Goal: Task Accomplishment & Management: Manage account settings

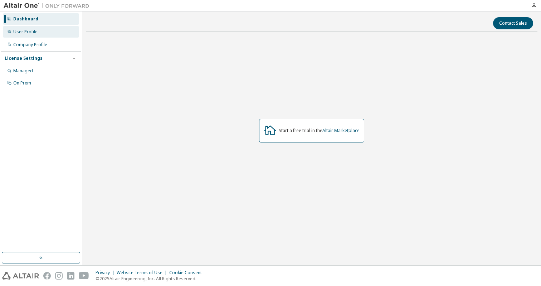
click at [46, 31] on div "User Profile" at bounding box center [41, 31] width 76 height 11
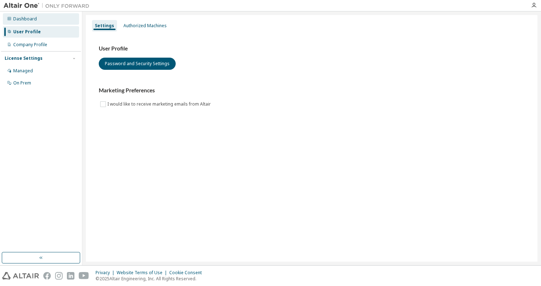
click at [46, 21] on div "Dashboard" at bounding box center [41, 18] width 76 height 11
click at [139, 22] on div "Authorized Machines" at bounding box center [145, 25] width 49 height 11
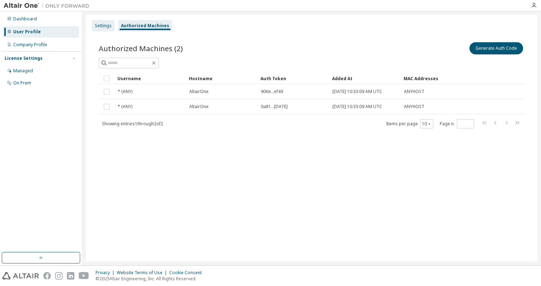
click at [107, 27] on div "Settings" at bounding box center [103, 26] width 17 height 6
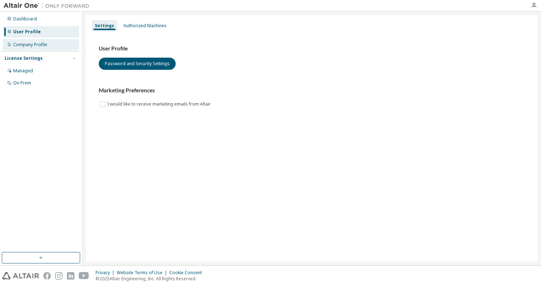
click at [47, 47] on div "Company Profile" at bounding box center [41, 44] width 76 height 11
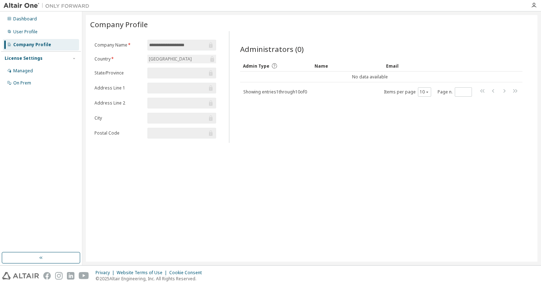
click at [171, 76] on input "text" at bounding box center [178, 72] width 58 height 7
click at [175, 95] on form "**********" at bounding box center [156, 89] width 122 height 99
click at [44, 58] on div "License Settings" at bounding box center [41, 58] width 73 height 6
click at [44, 68] on div "Managed" at bounding box center [41, 70] width 76 height 11
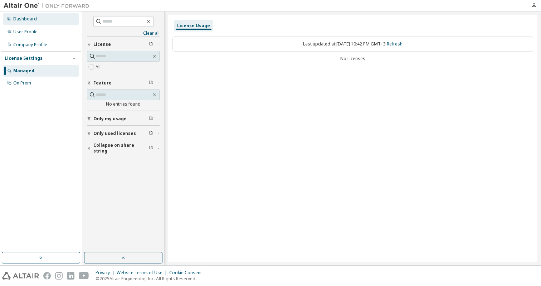
click at [23, 21] on div "Dashboard" at bounding box center [25, 19] width 24 height 6
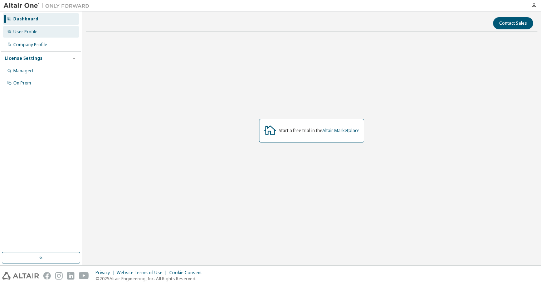
click at [44, 31] on div "User Profile" at bounding box center [41, 31] width 76 height 11
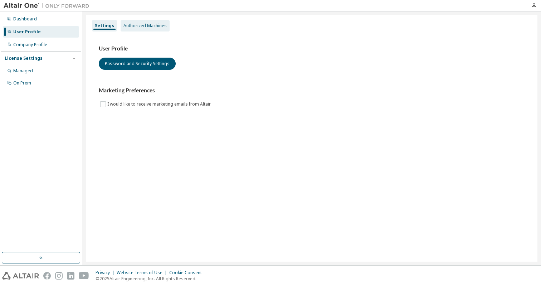
click at [138, 26] on div "Authorized Machines" at bounding box center [145, 26] width 43 height 6
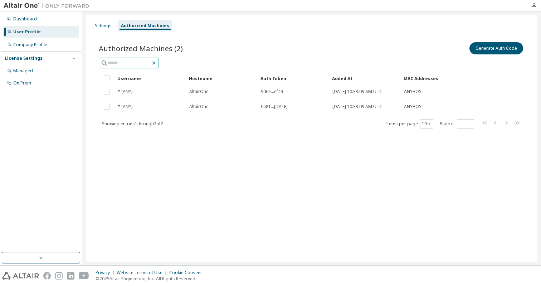
click at [157, 61] on icon "button" at bounding box center [154, 63] width 6 height 6
click at [104, 23] on div "Settings" at bounding box center [103, 26] width 17 height 6
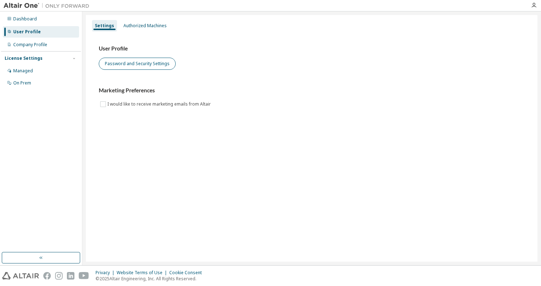
click at [126, 66] on button "Password and Security Settings" at bounding box center [137, 64] width 77 height 12
